Goal: Task Accomplishment & Management: Use online tool/utility

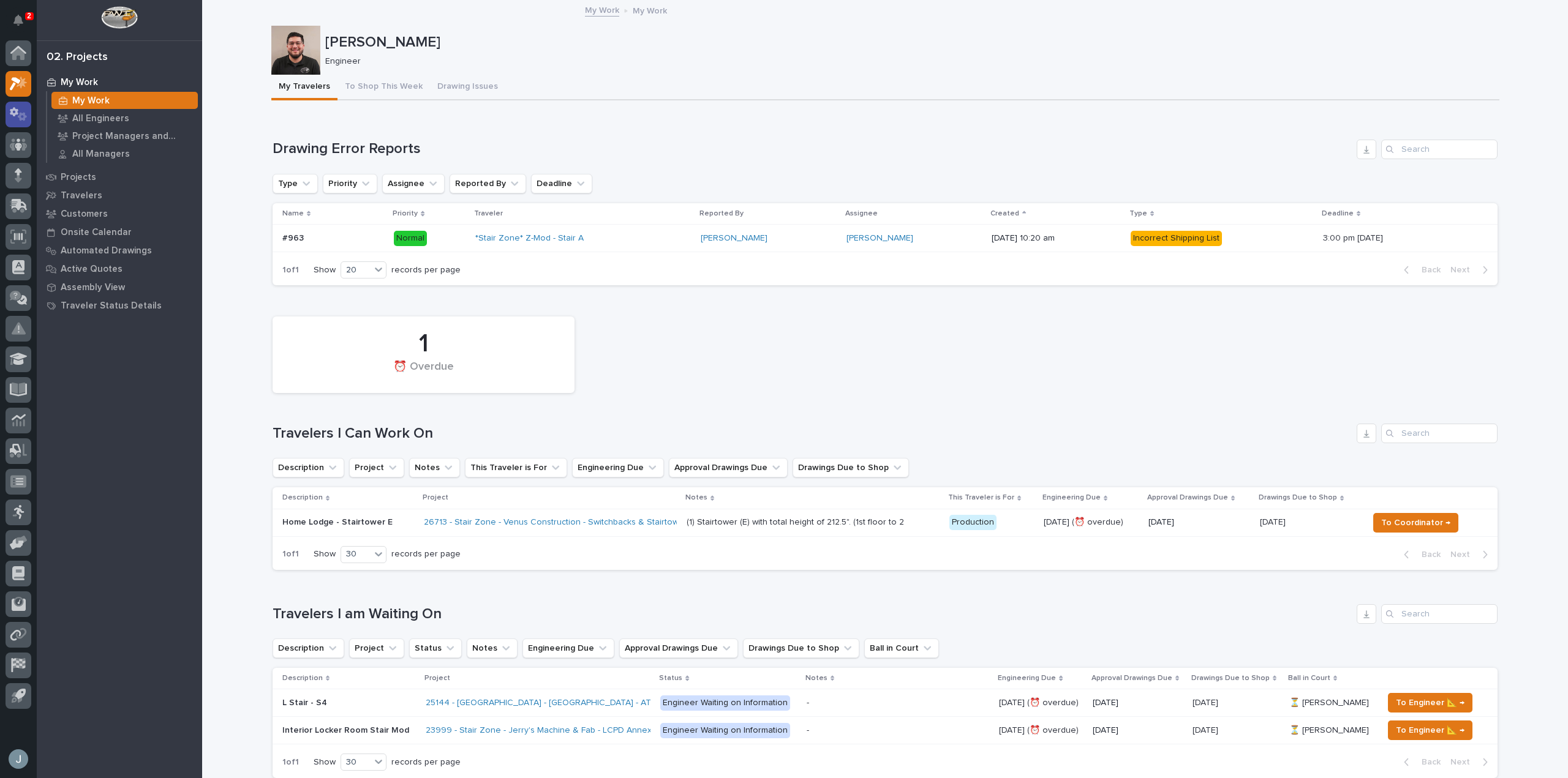
click at [17, 114] on icon at bounding box center [14, 111] width 9 height 9
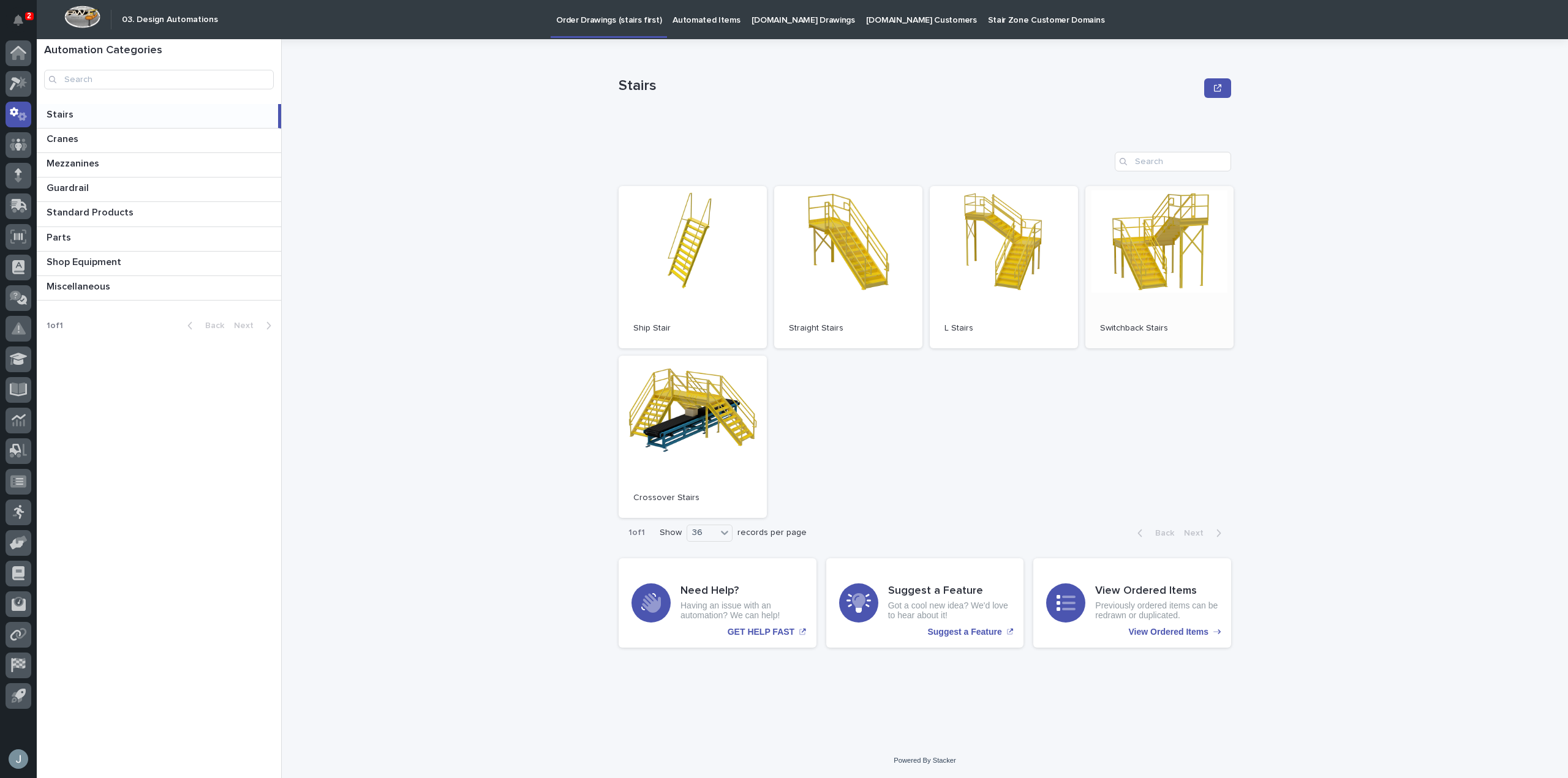
click at [1139, 267] on link "Open" at bounding box center [1159, 267] width 148 height 162
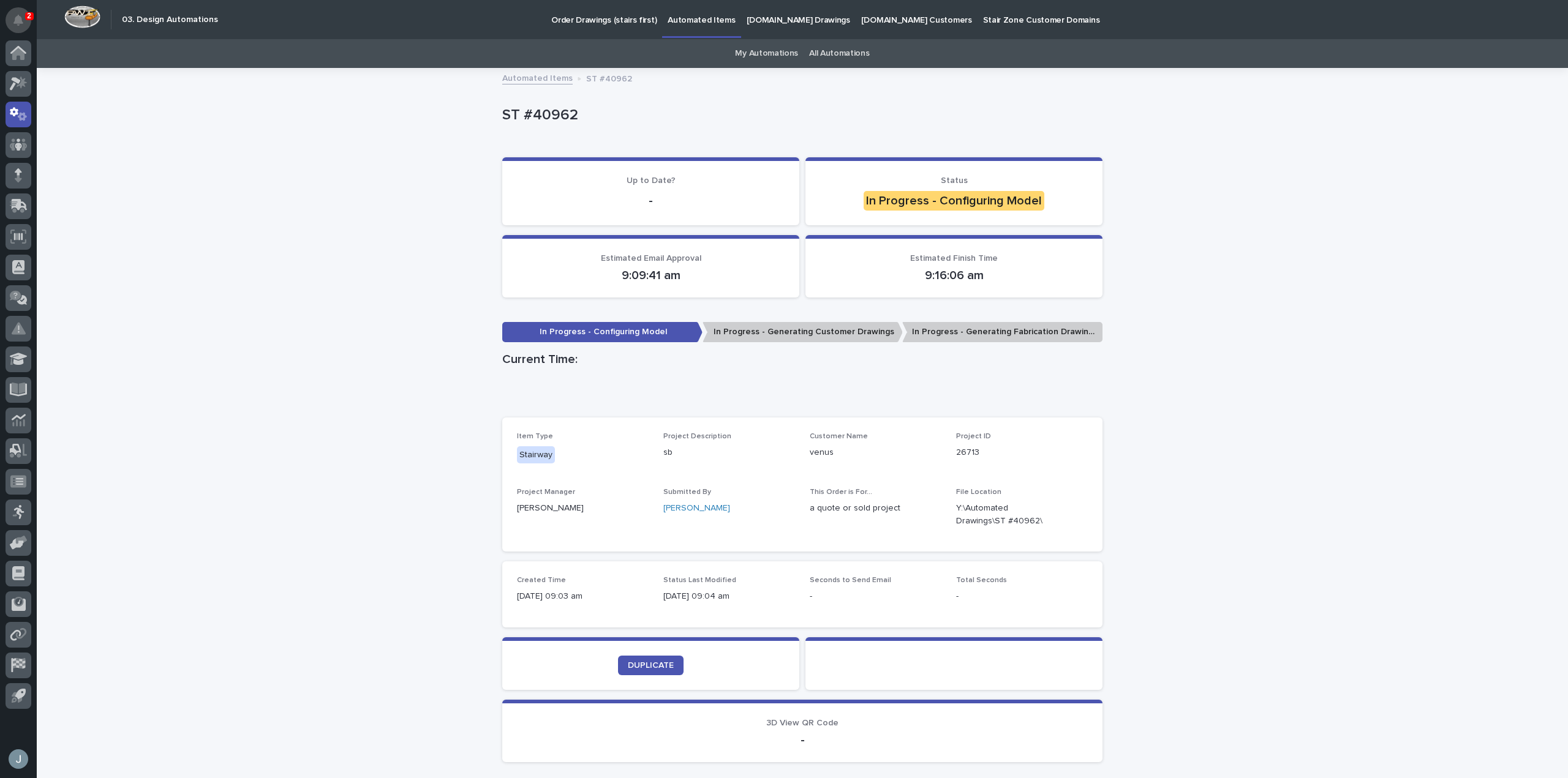
click at [21, 13] on button "Notifications" at bounding box center [19, 20] width 26 height 26
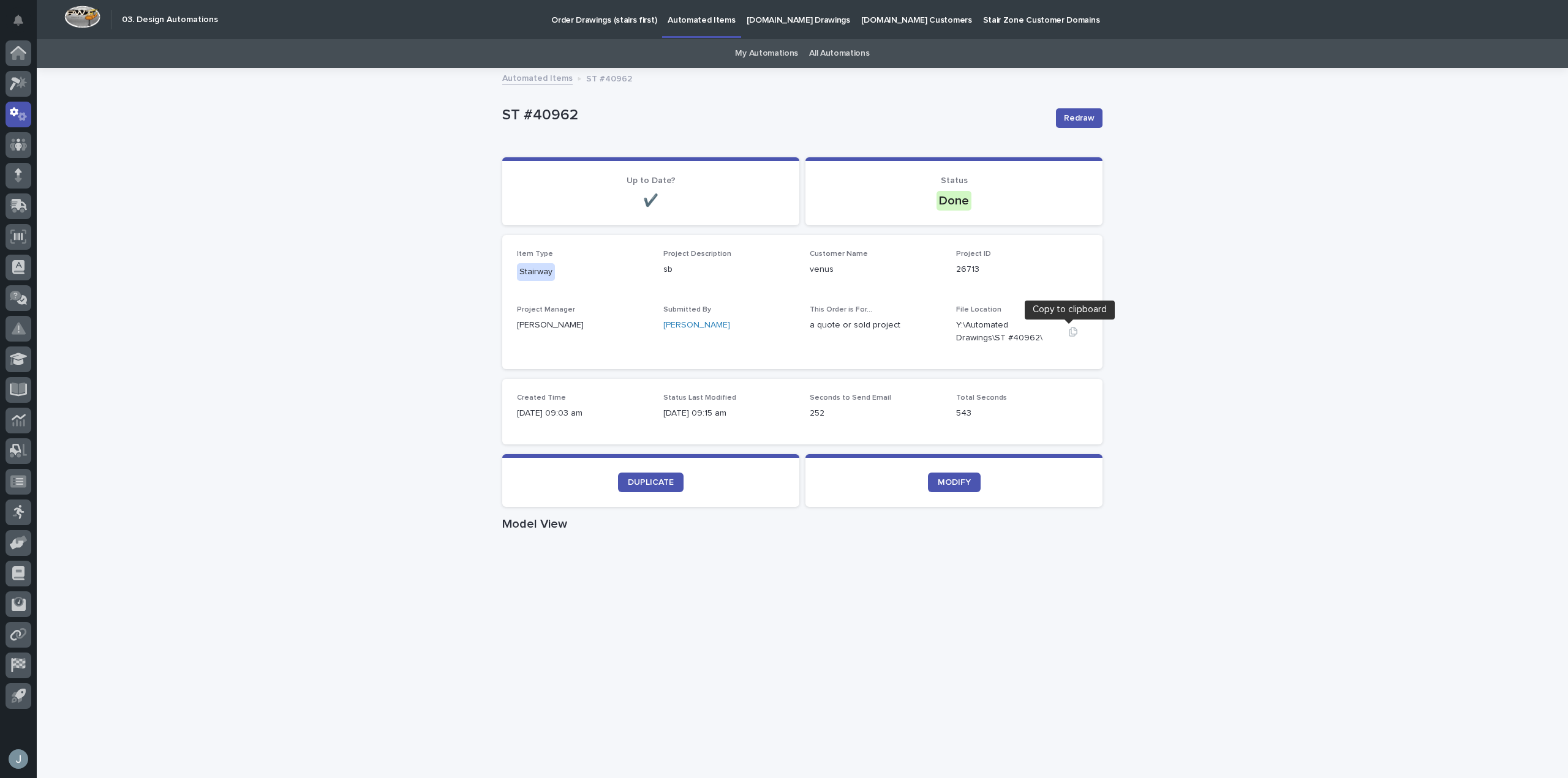
click at [1068, 335] on icon "button" at bounding box center [1072, 332] width 10 height 10
click at [953, 484] on span "MODIFY" at bounding box center [954, 482] width 33 height 9
click at [647, 471] on section "DUPLICATE" at bounding box center [650, 480] width 297 height 52
click at [647, 478] on span "DUPLICATE" at bounding box center [650, 482] width 46 height 9
